Goal: Transaction & Acquisition: Purchase product/service

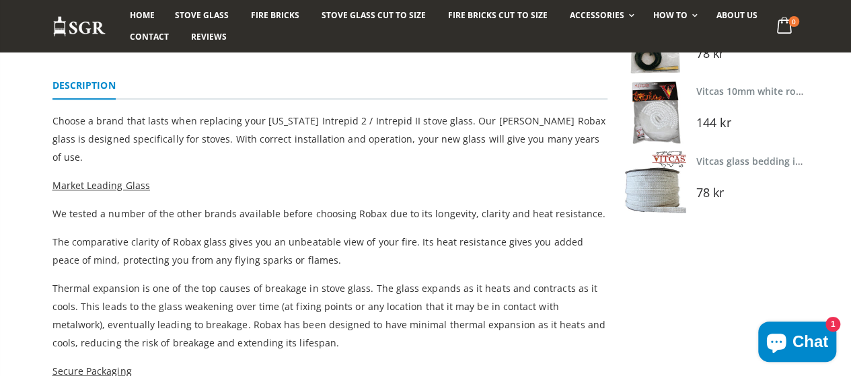
scroll to position [403, 0]
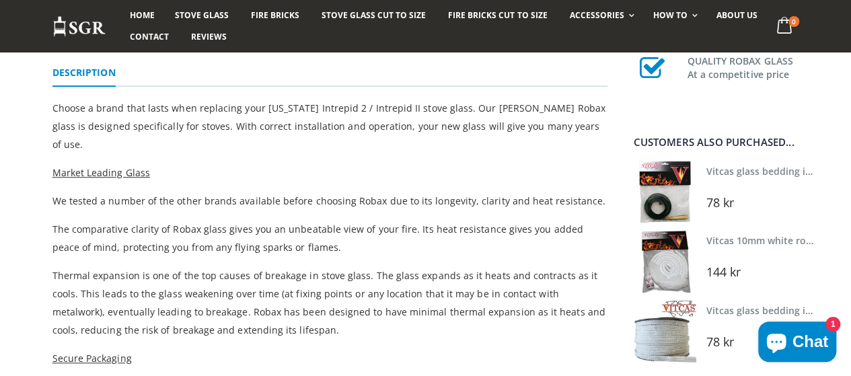
click at [672, 198] on img at bounding box center [664, 192] width 63 height 63
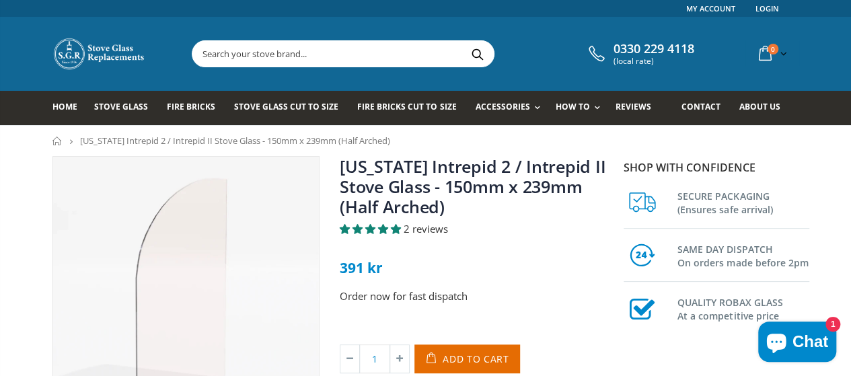
scroll to position [0, 0]
click at [779, 110] on span "About us" at bounding box center [758, 106] width 41 height 11
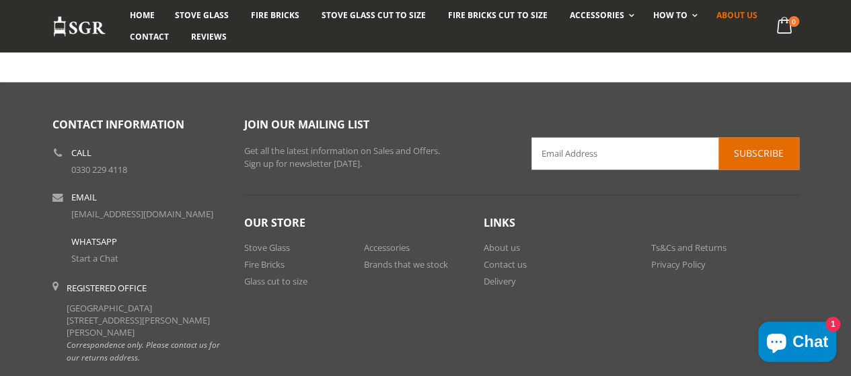
scroll to position [807, 0]
